Goal: Navigation & Orientation: Find specific page/section

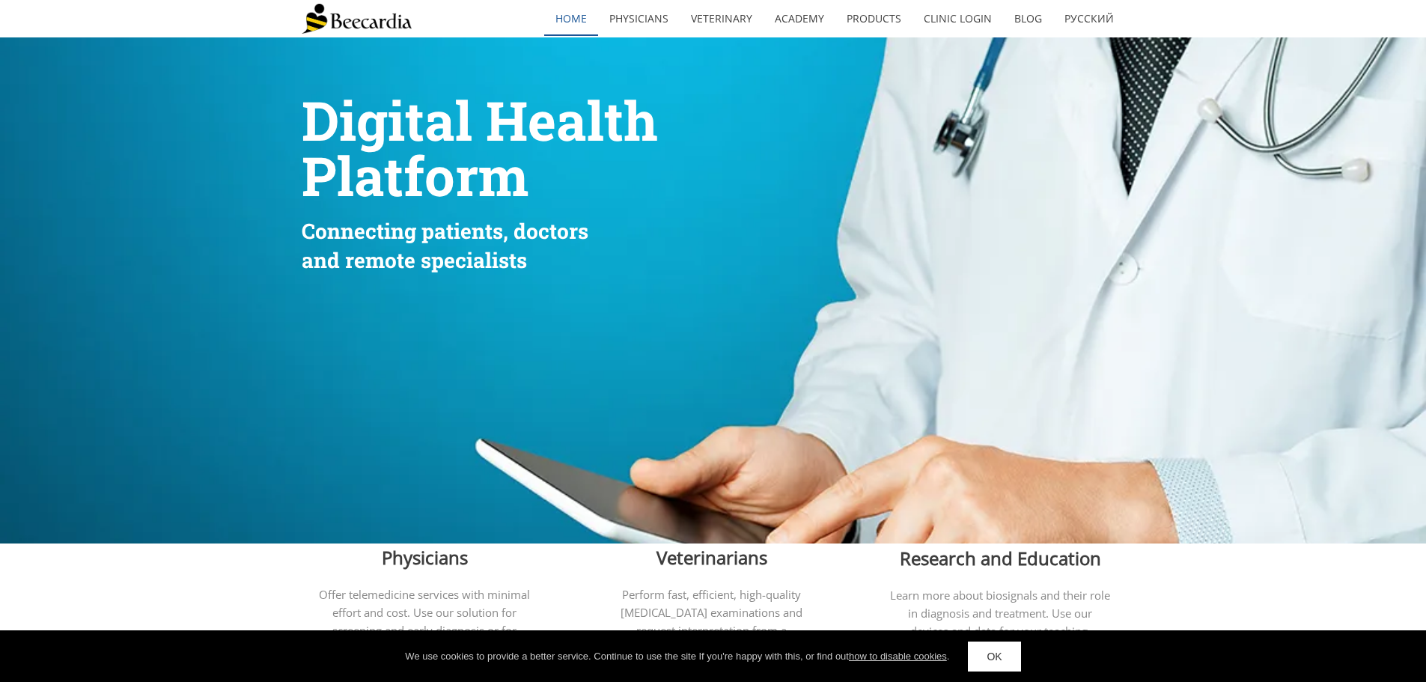
click at [577, 23] on link "home" at bounding box center [571, 18] width 54 height 34
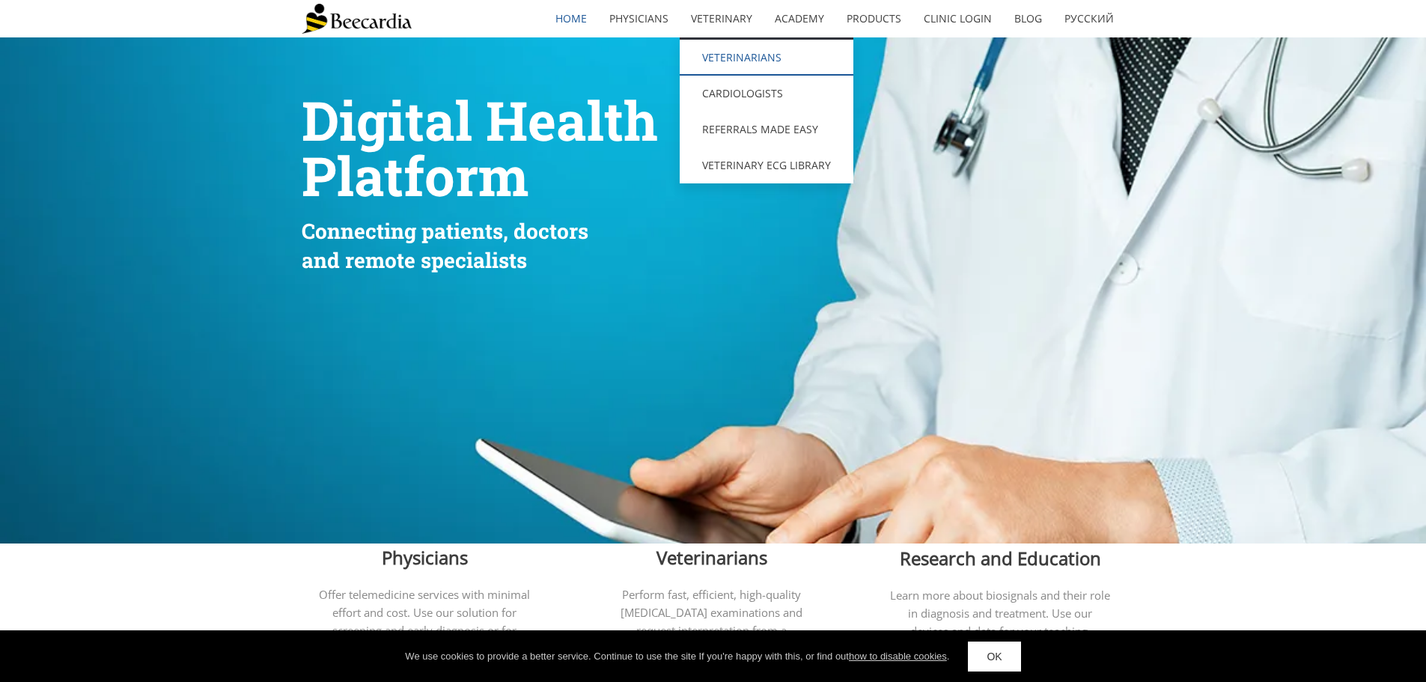
click at [726, 59] on link "Veterinarians" at bounding box center [767, 58] width 174 height 36
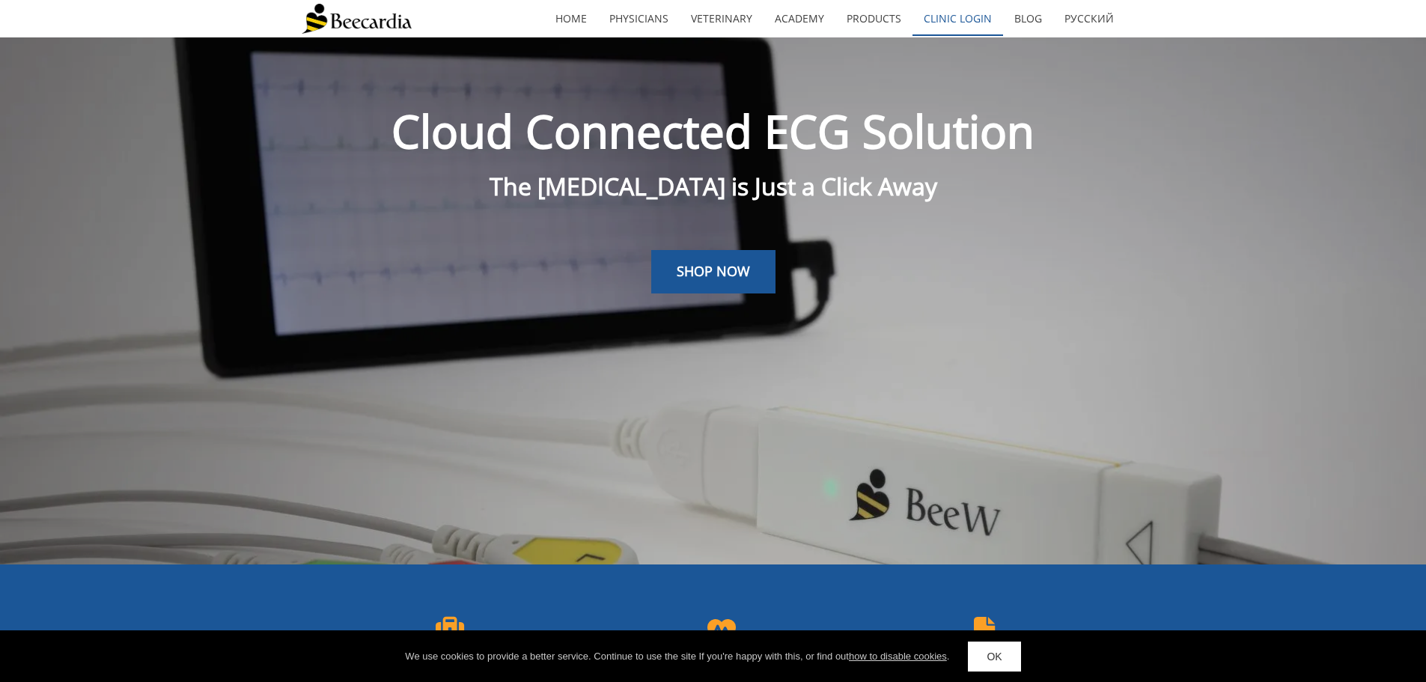
click at [936, 23] on link "Clinic Login" at bounding box center [958, 18] width 91 height 34
